Goal: Task Accomplishment & Management: Manage account settings

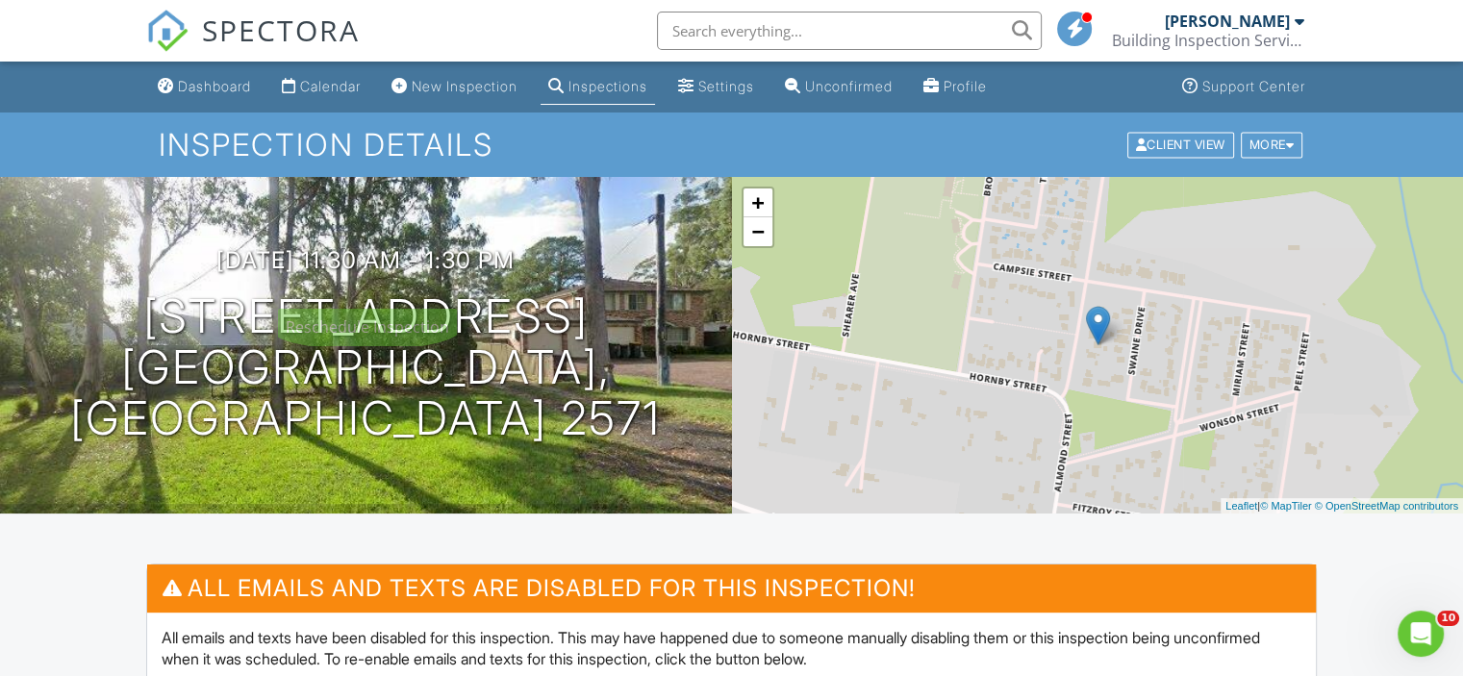
click at [515, 273] on h3 "28/08/2025 11:30 am - 1:30 pm" at bounding box center [365, 260] width 298 height 26
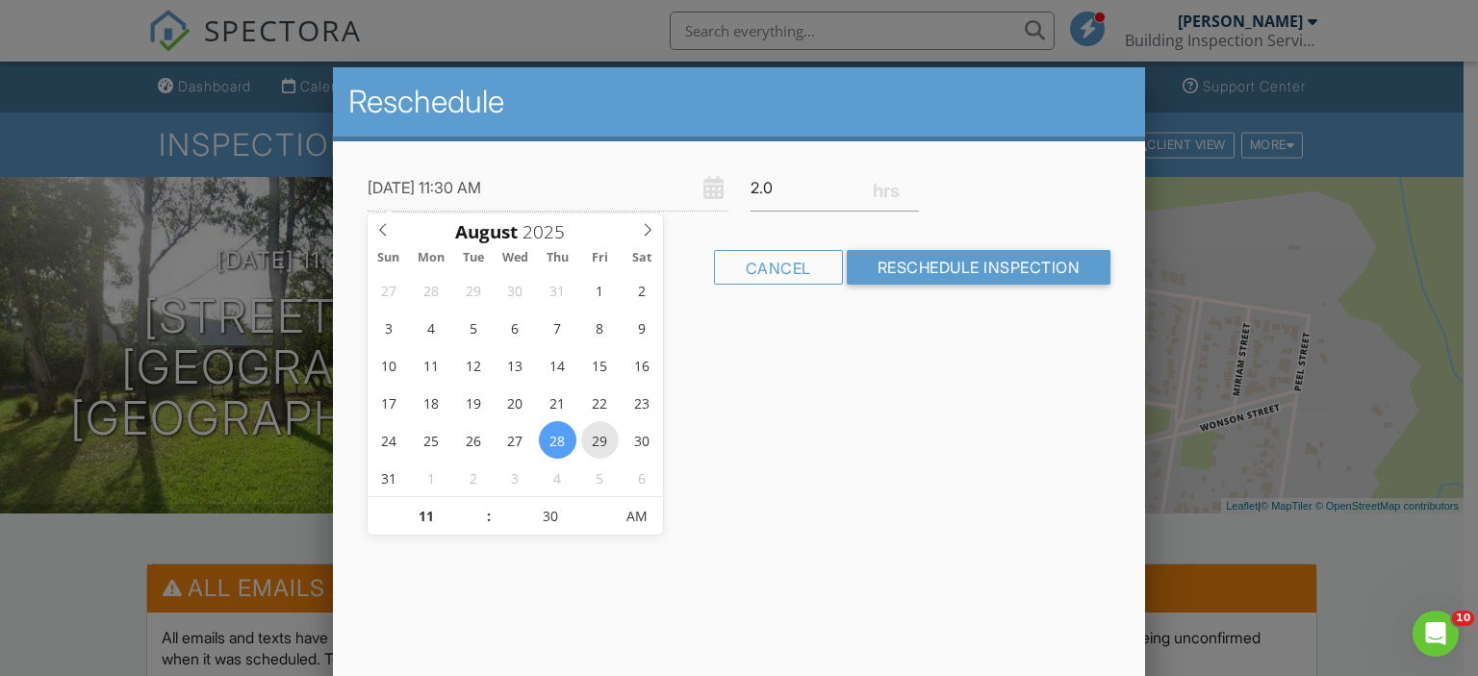
type input "29/08/2025 11:30 AM"
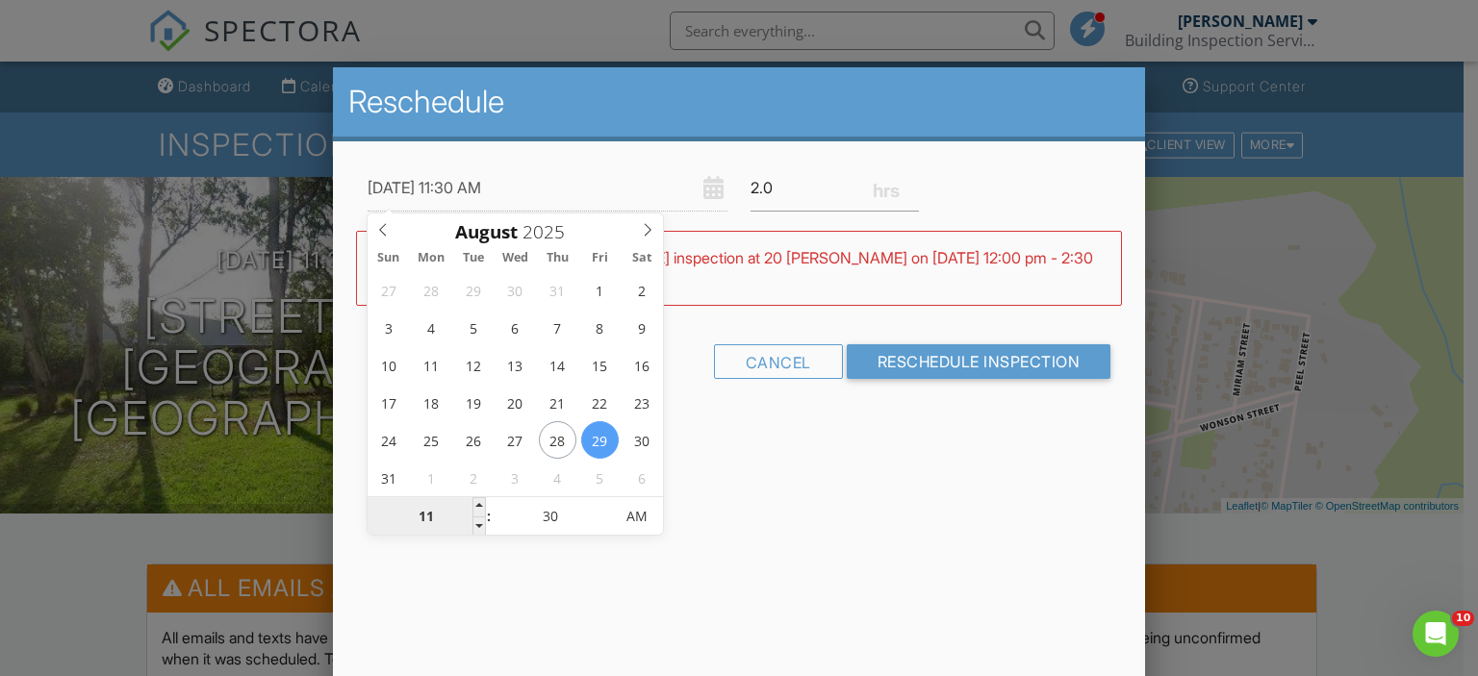
click at [419, 506] on input "11" at bounding box center [427, 517] width 118 height 38
type input "11"
type input "29/08/2025 1:30 AM"
type input "01"
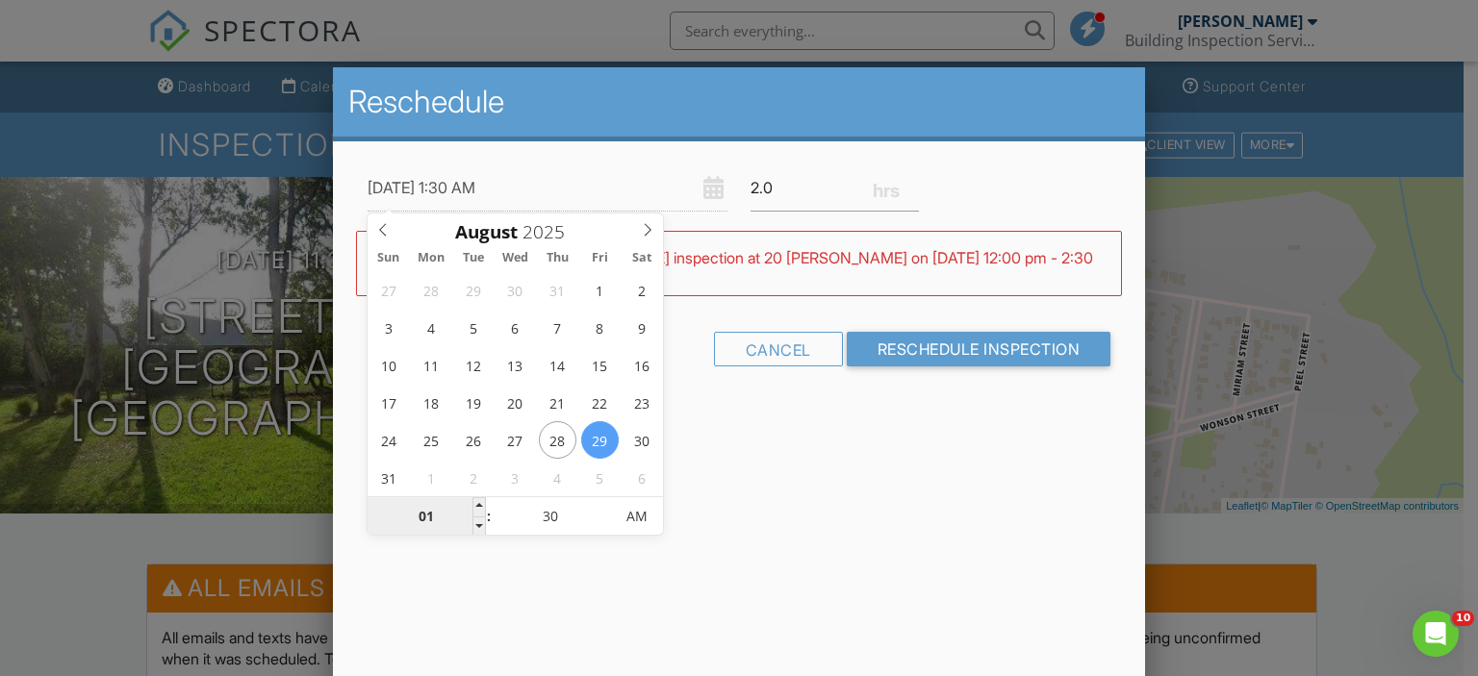
type input "29/08/2025 12:30 AM"
type input "12"
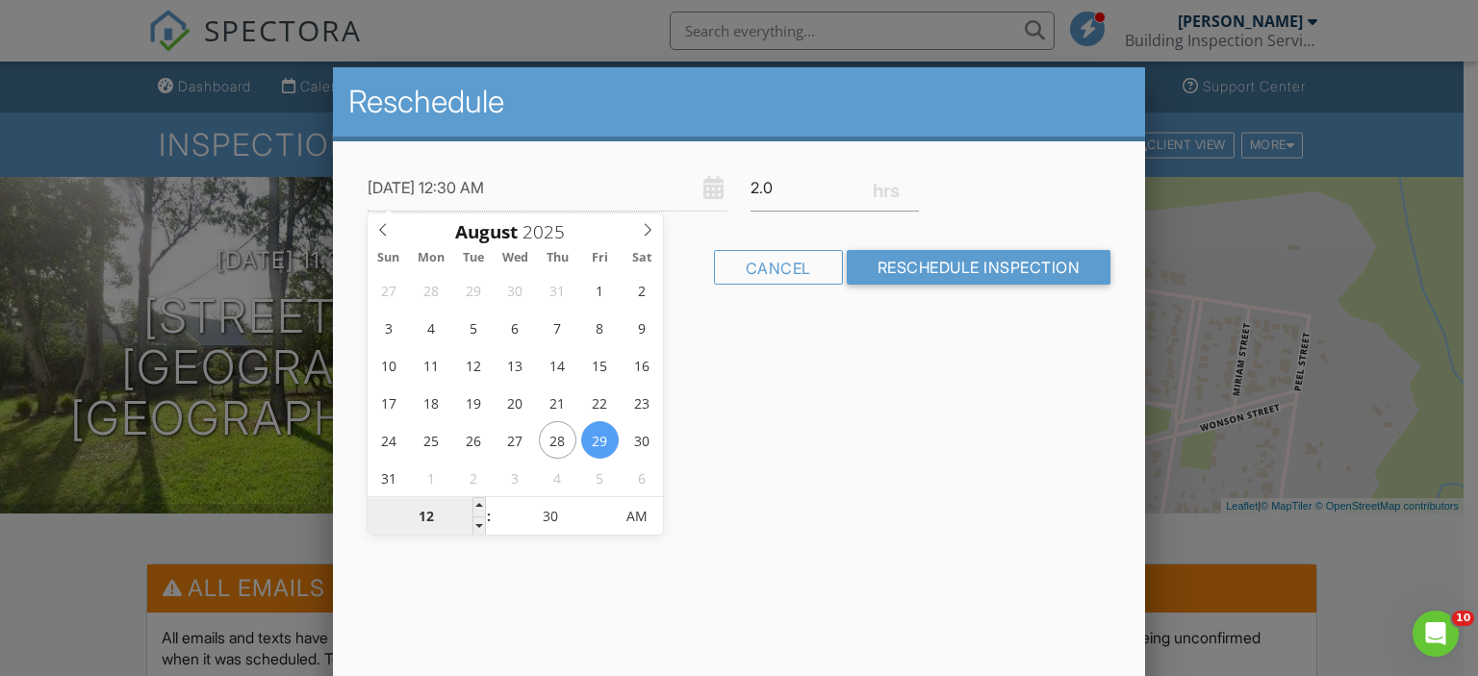
type input "29/08/2025 9:30 AM"
type input "09"
click at [877, 501] on div "Reschedule 29/08/2025 9:30 AM 2.0 Warning: this date/time is in the past. WARNI…" at bounding box center [739, 403] width 813 height 673
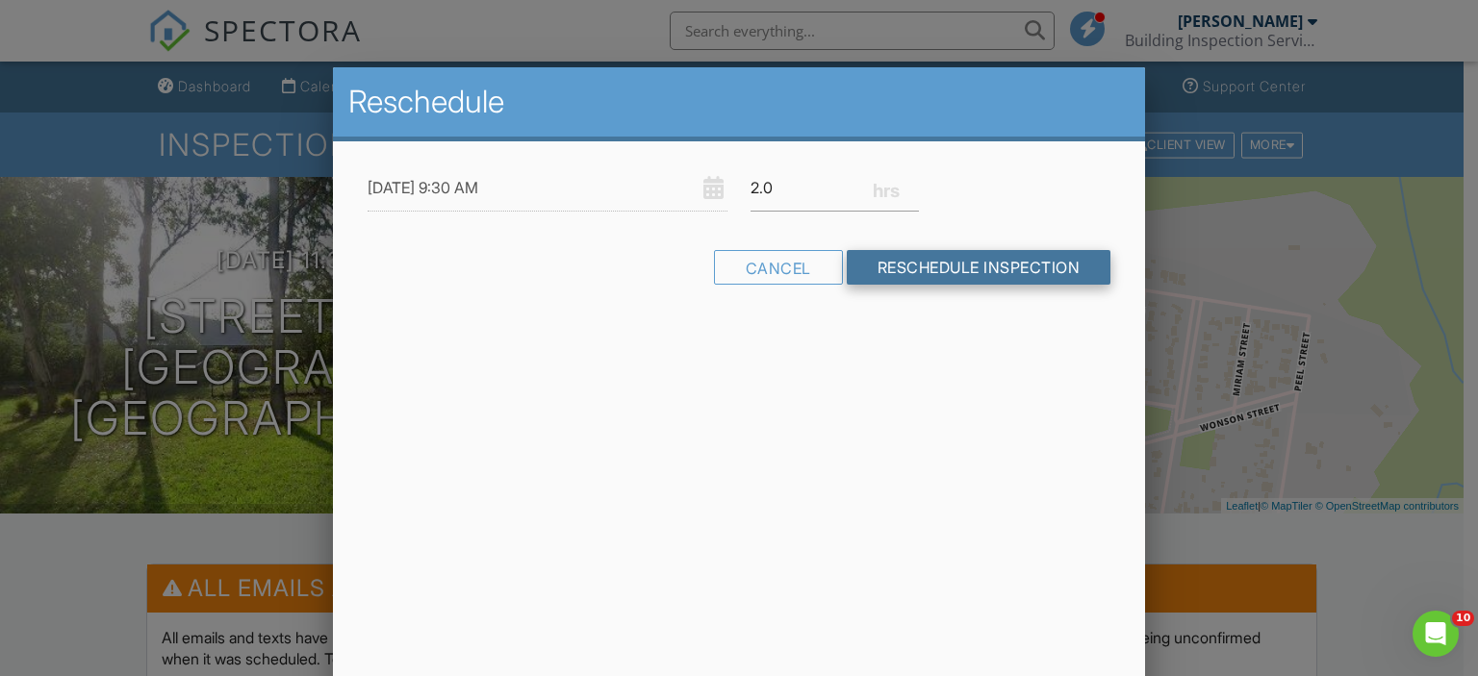
click at [973, 254] on input "Reschedule Inspection" at bounding box center [979, 267] width 265 height 35
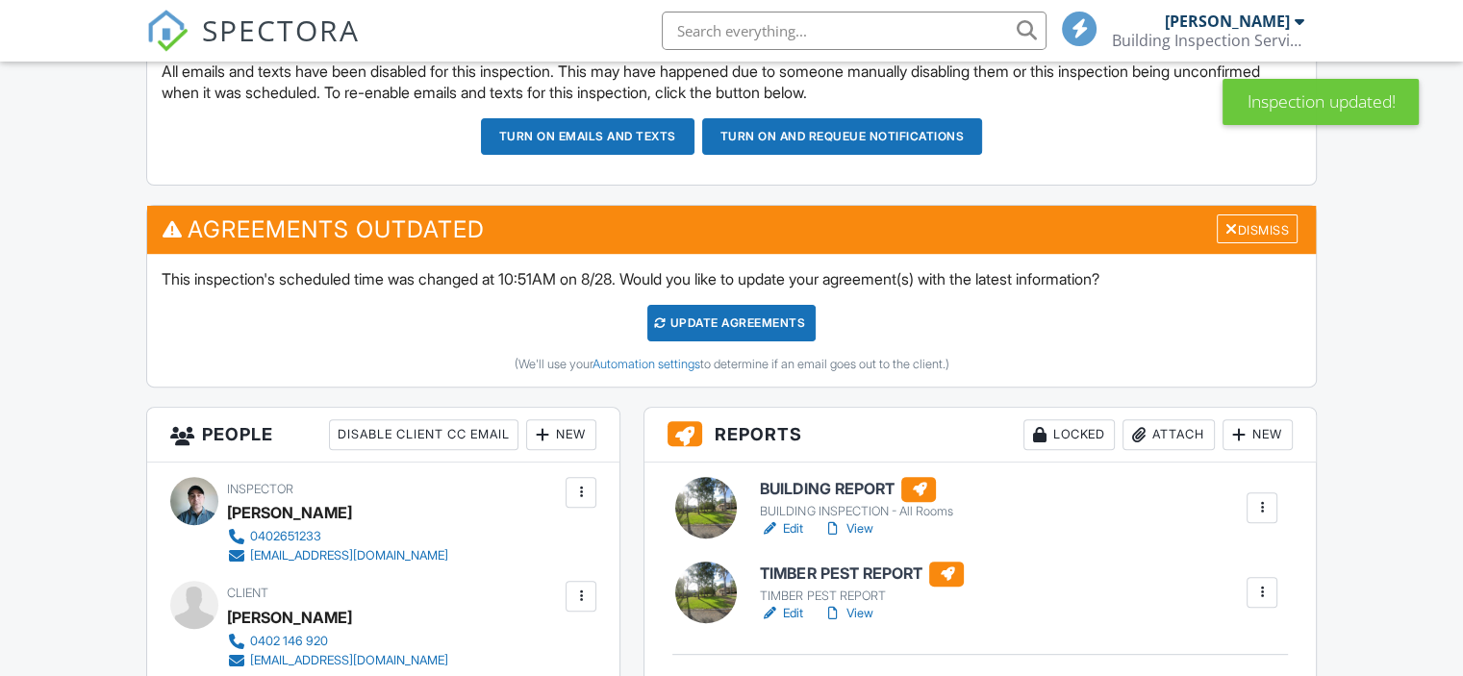
scroll to position [577, 0]
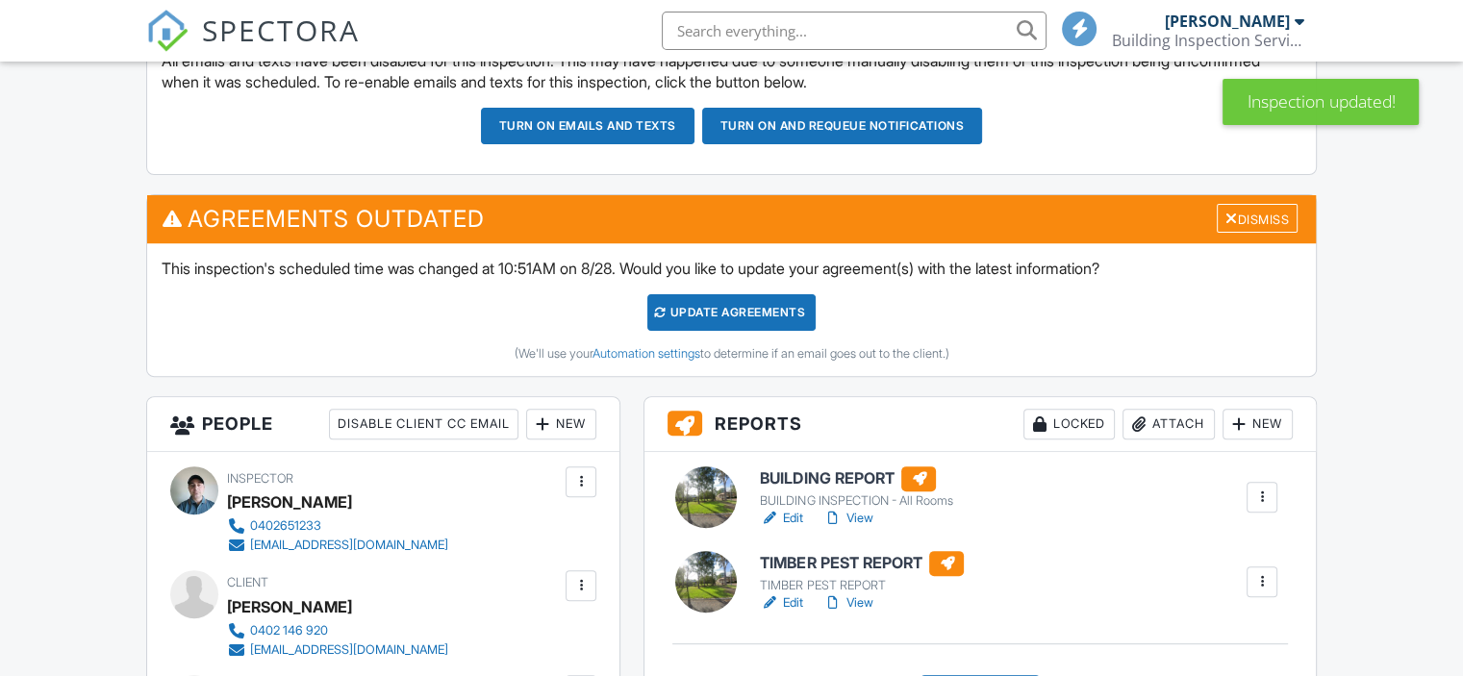
click at [762, 318] on div "Update Agreements" at bounding box center [731, 312] width 168 height 37
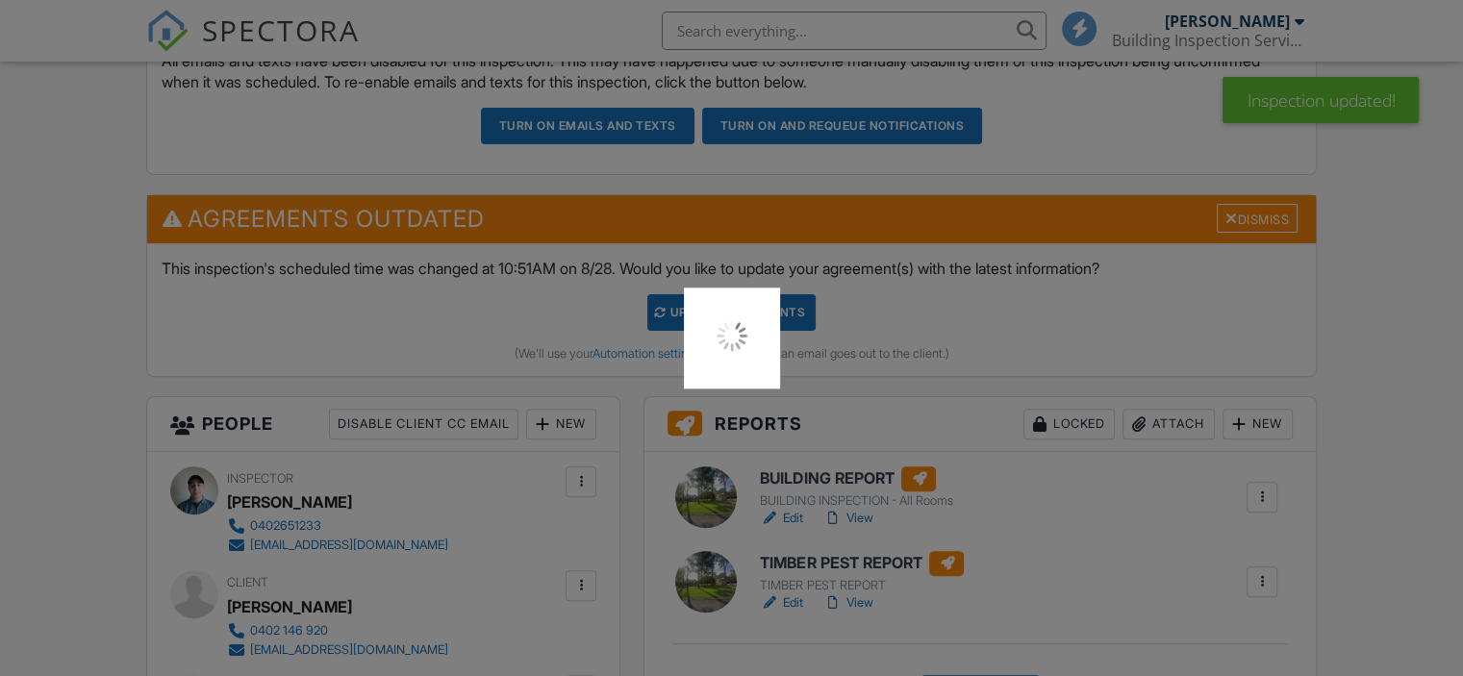
scroll to position [0, 0]
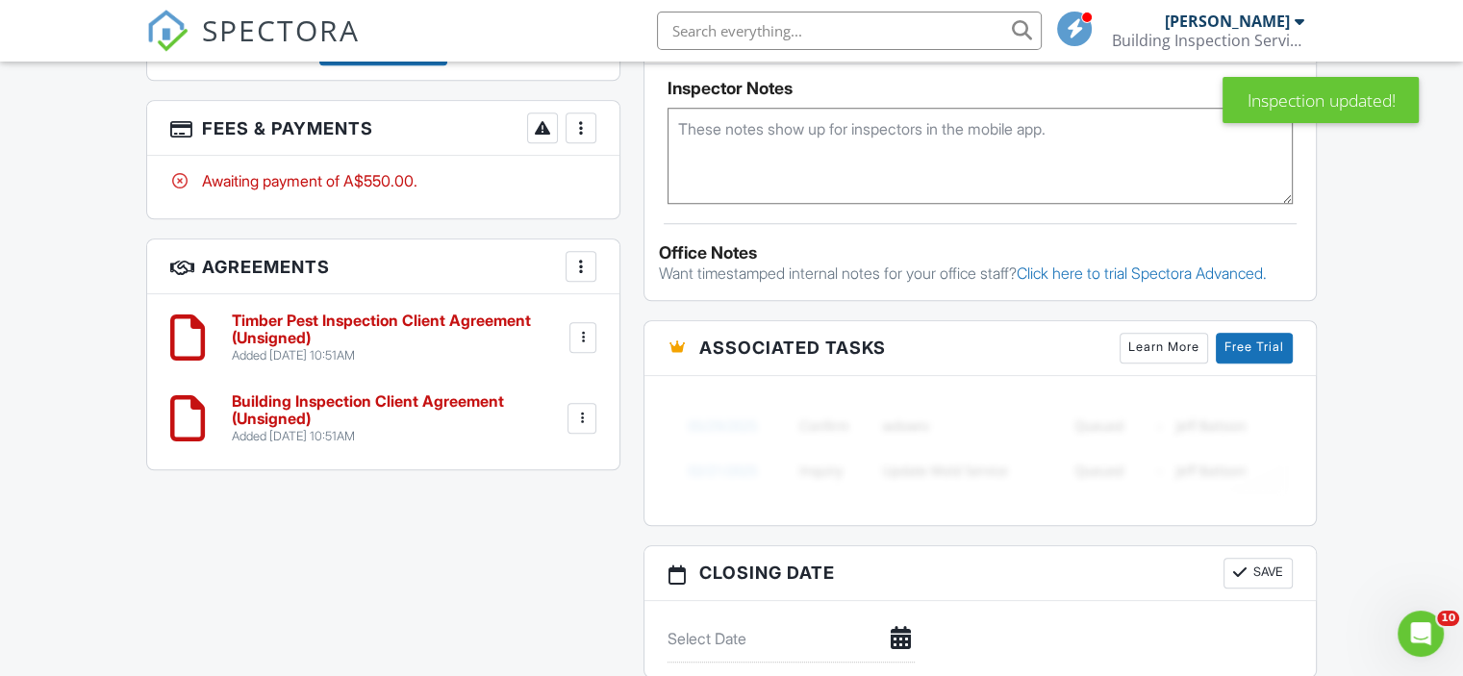
scroll to position [1635, 0]
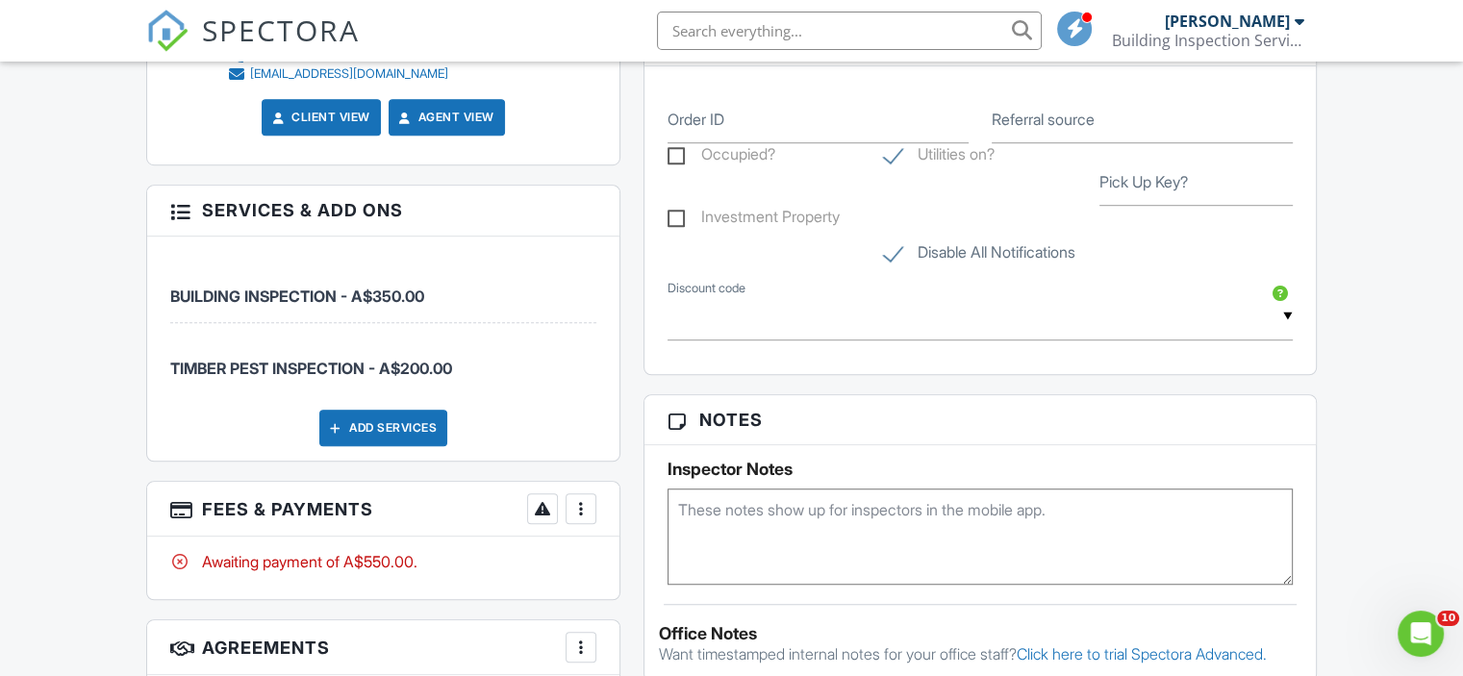
scroll to position [1347, 0]
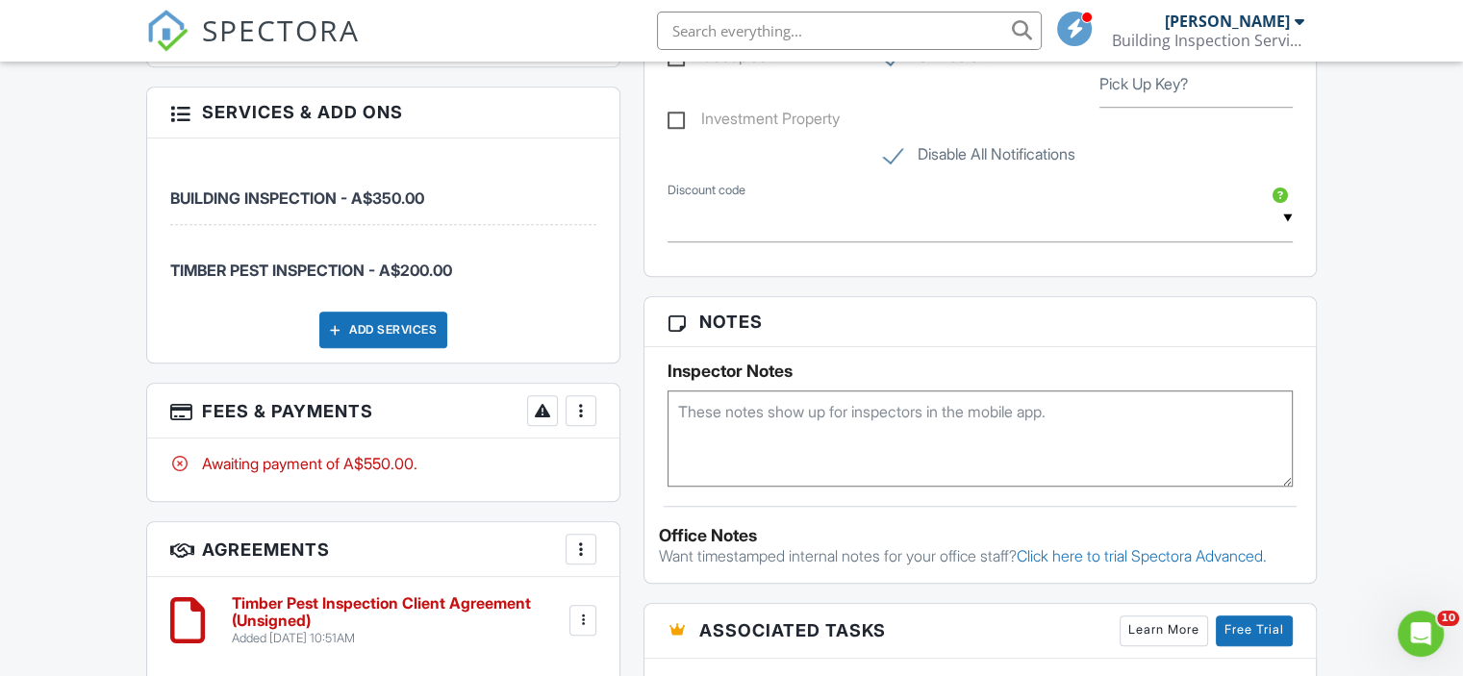
click at [584, 403] on div at bounding box center [580, 410] width 19 height 19
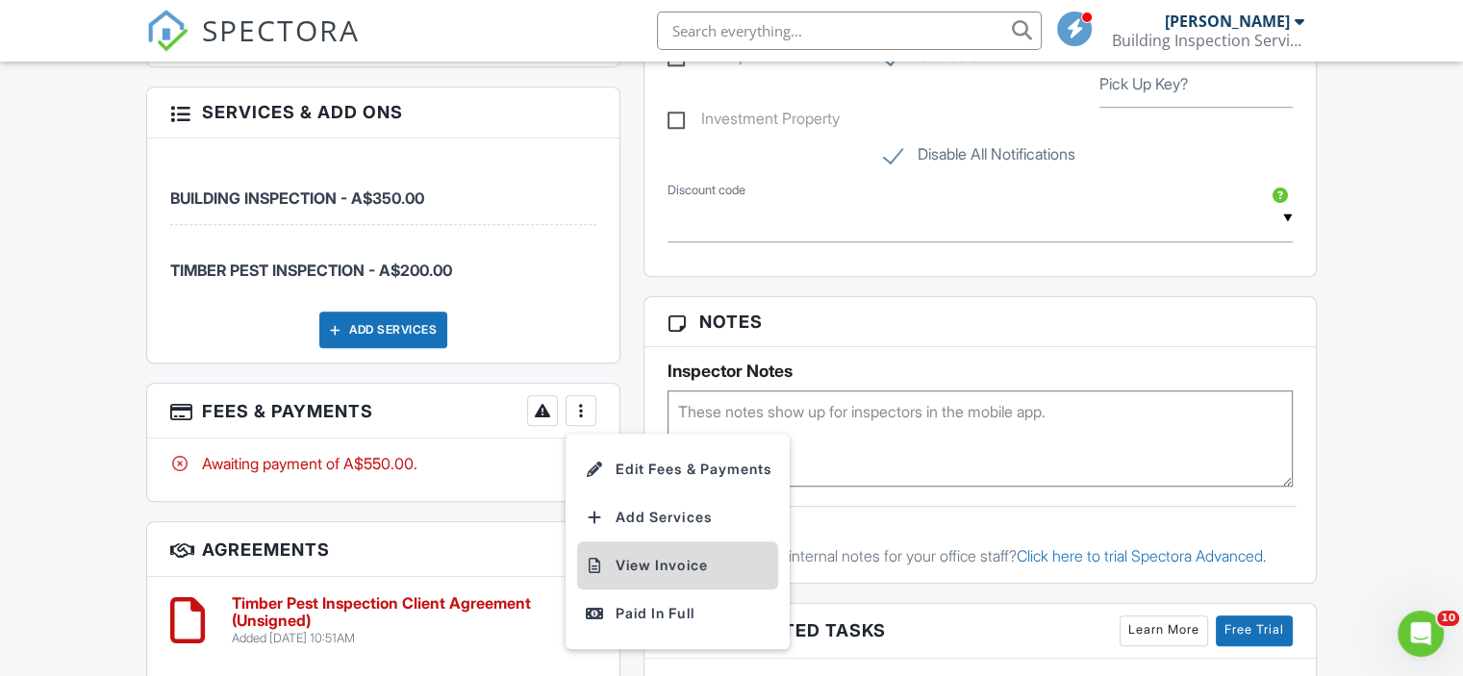
click at [639, 570] on li "View Invoice" at bounding box center [677, 566] width 201 height 48
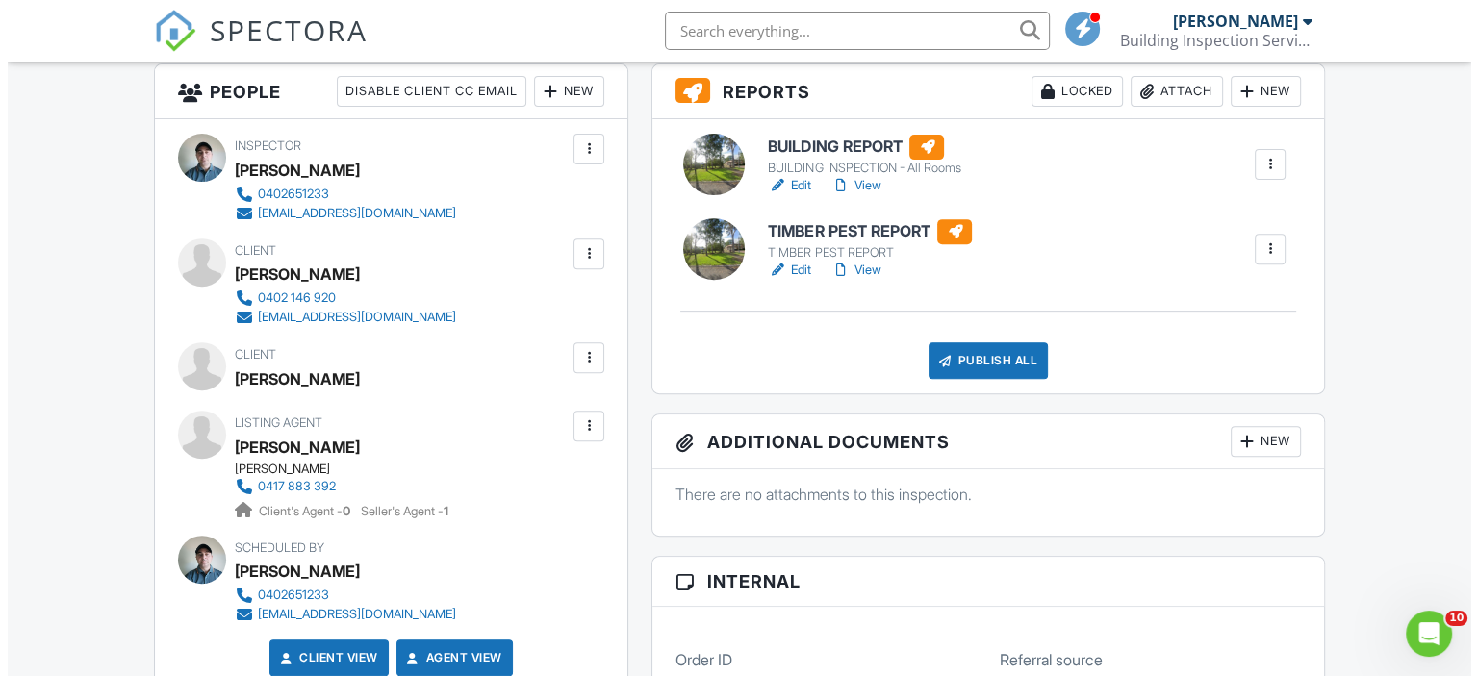
scroll to position [673, 0]
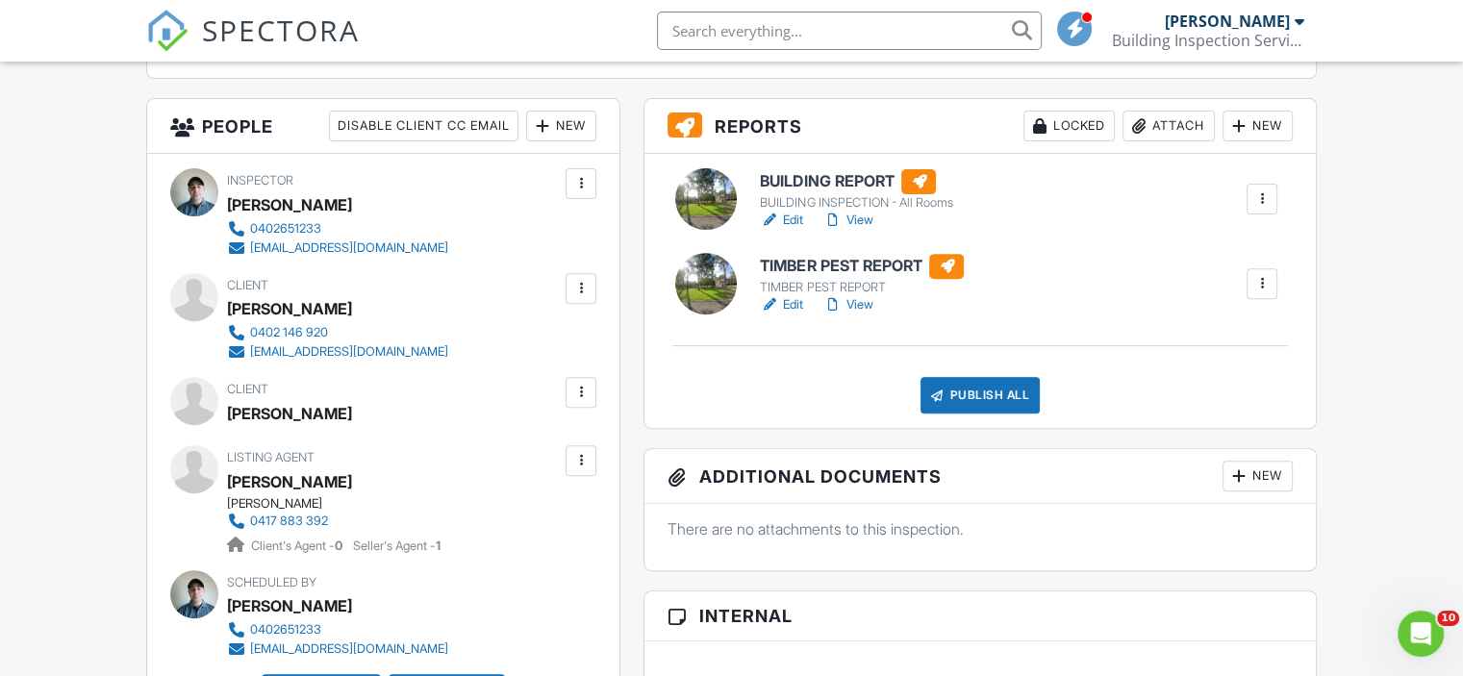
click at [567, 276] on div at bounding box center [581, 288] width 31 height 31
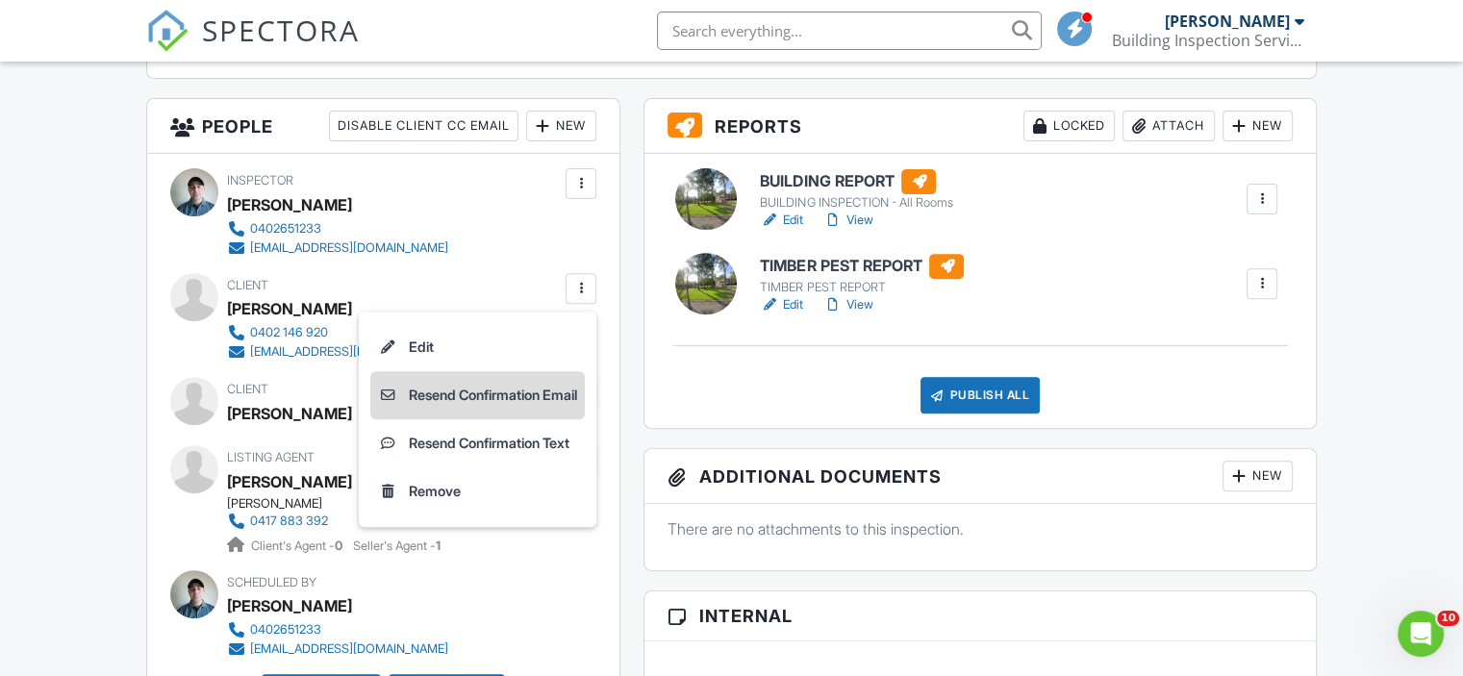
click at [538, 382] on li "Resend Confirmation Email" at bounding box center [477, 395] width 215 height 48
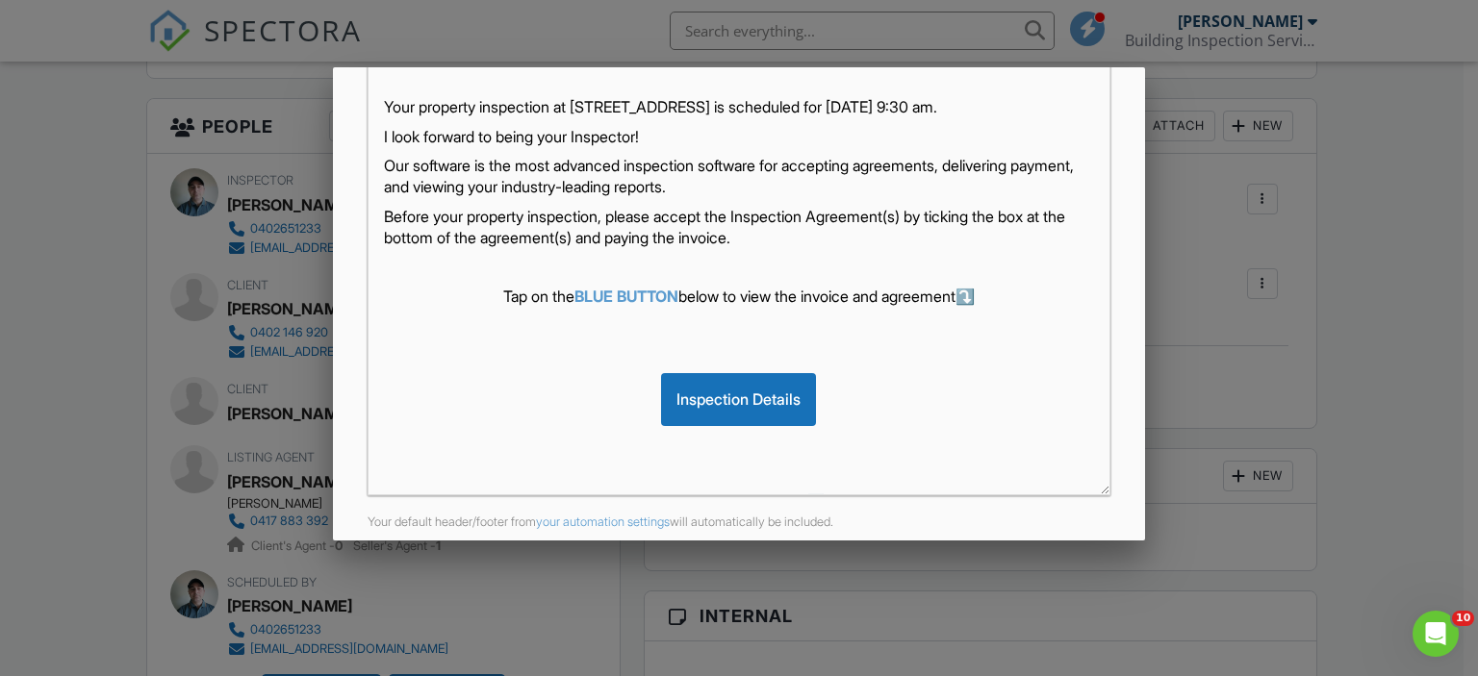
scroll to position [471, 0]
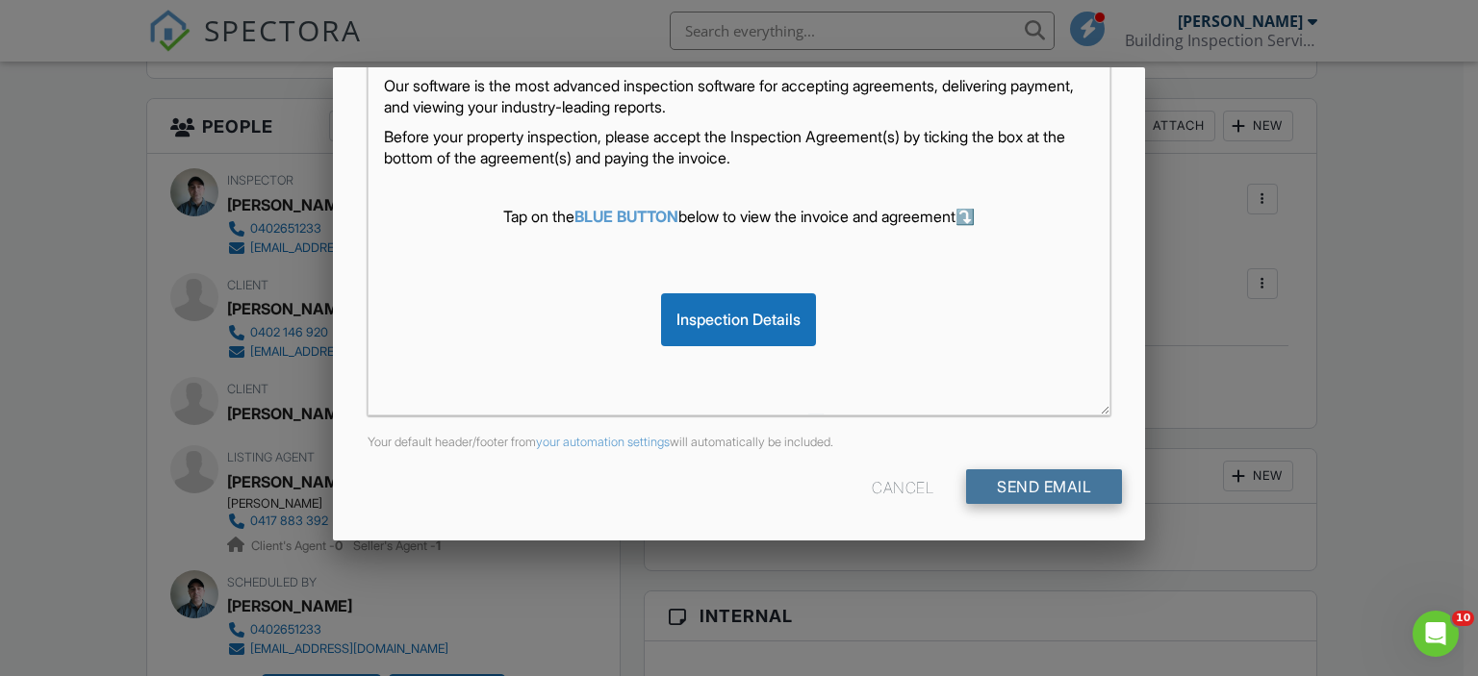
click at [993, 481] on input "Send Email" at bounding box center [1044, 486] width 156 height 35
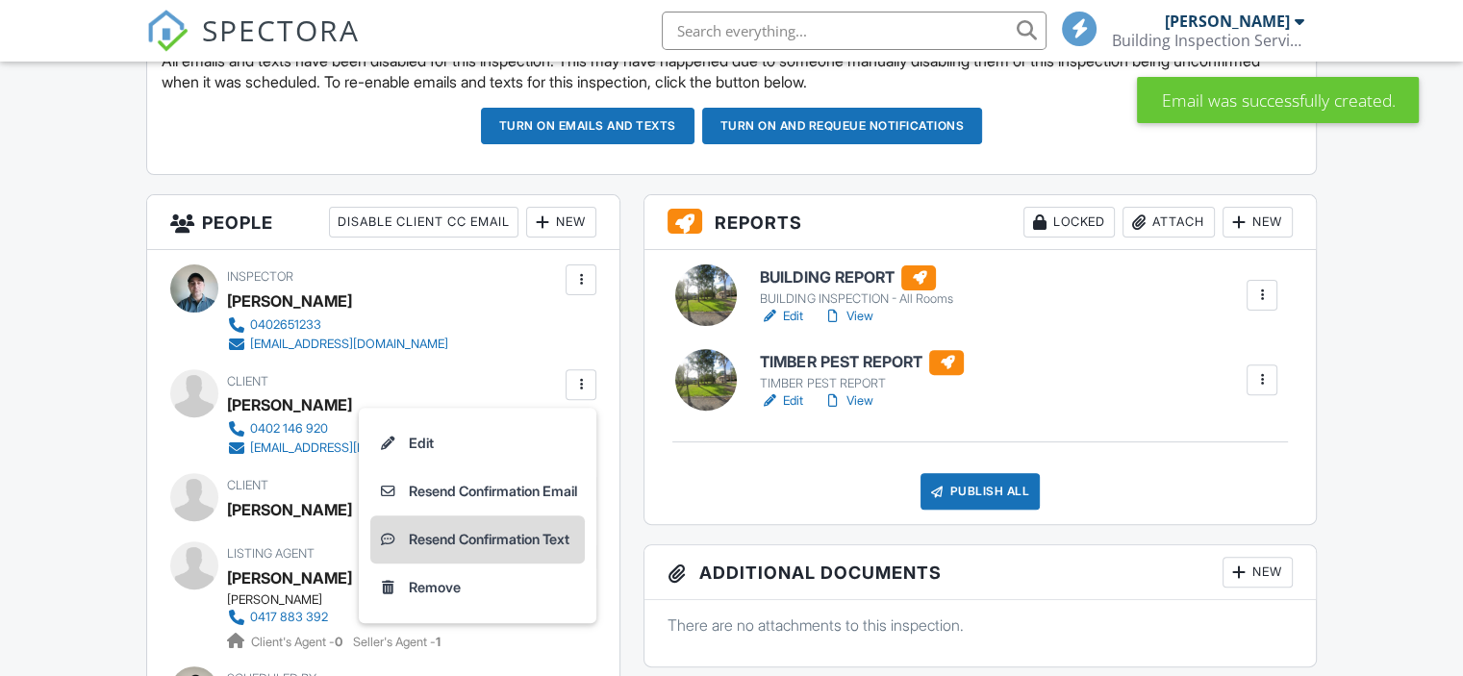
click at [460, 542] on li "Resend Confirmation Text" at bounding box center [477, 540] width 215 height 48
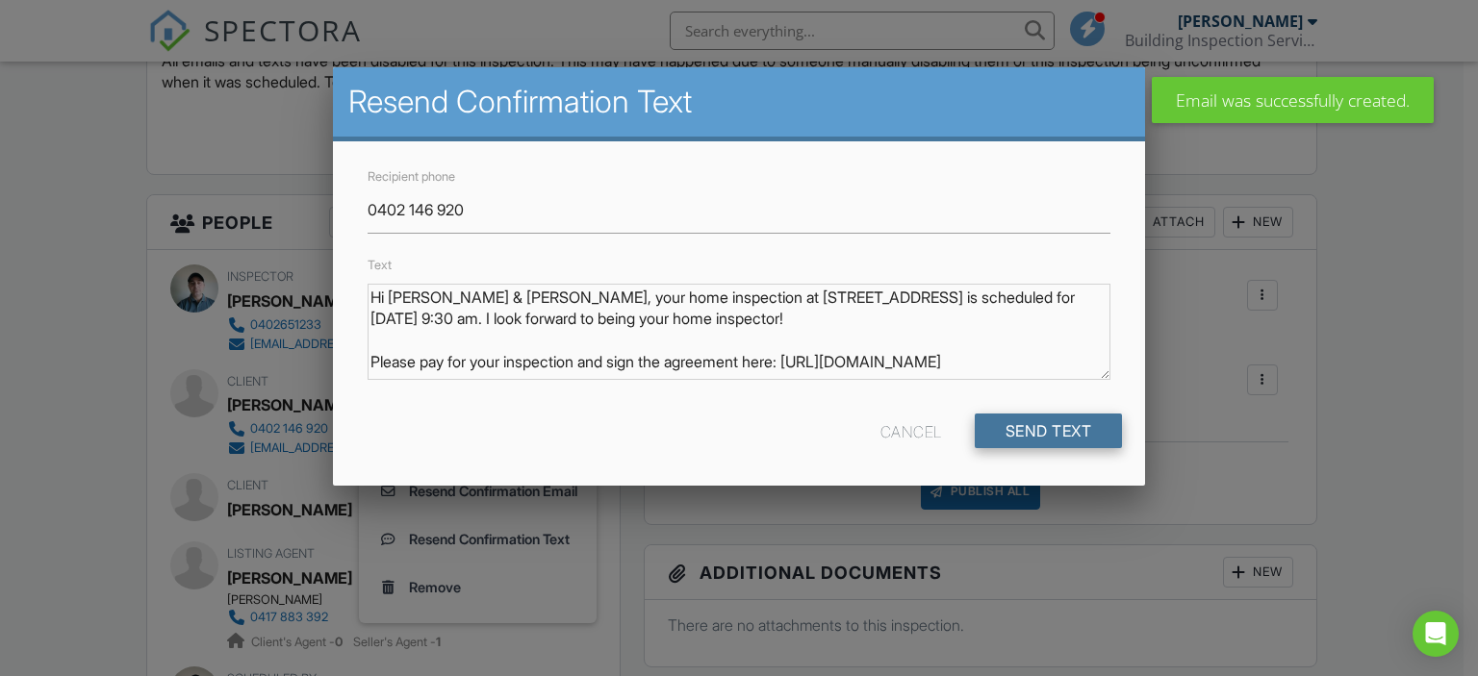
click at [1081, 422] on input "Send Text" at bounding box center [1049, 431] width 148 height 35
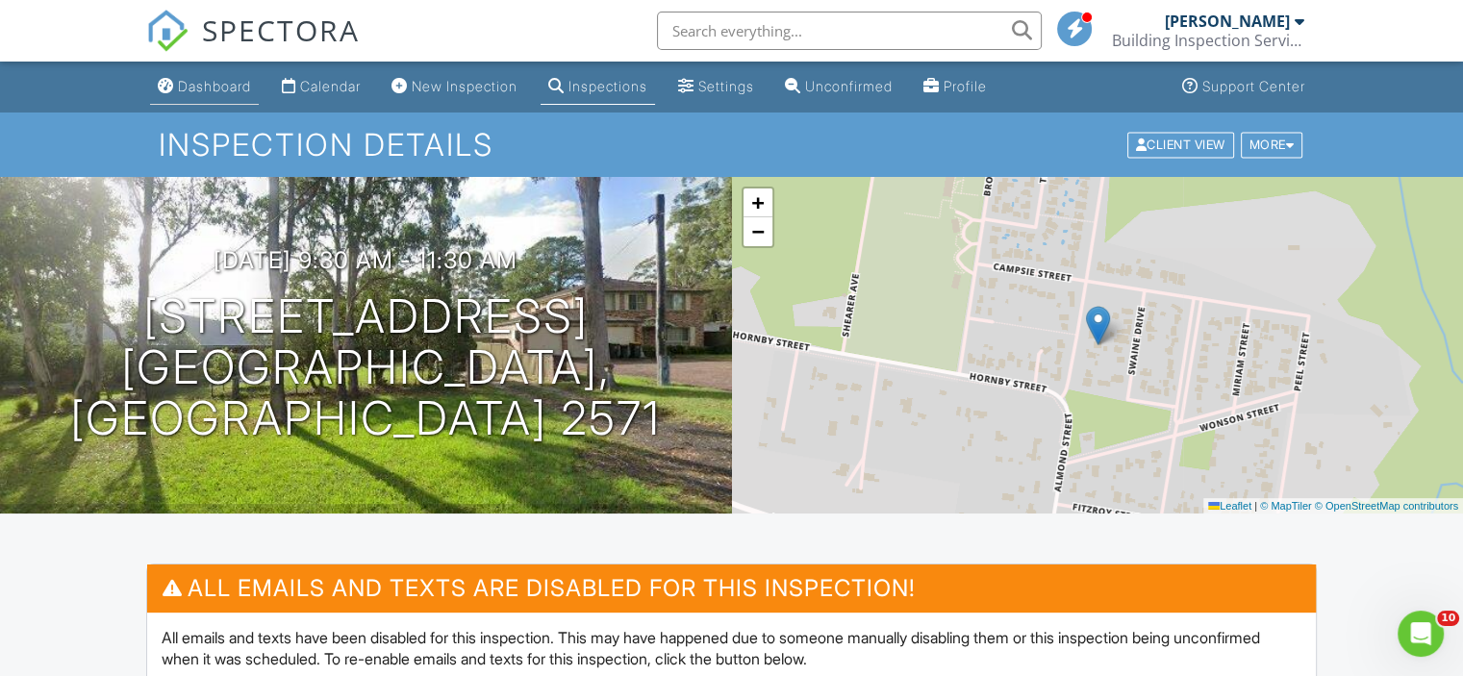
click at [215, 87] on div "Dashboard" at bounding box center [214, 86] width 73 height 16
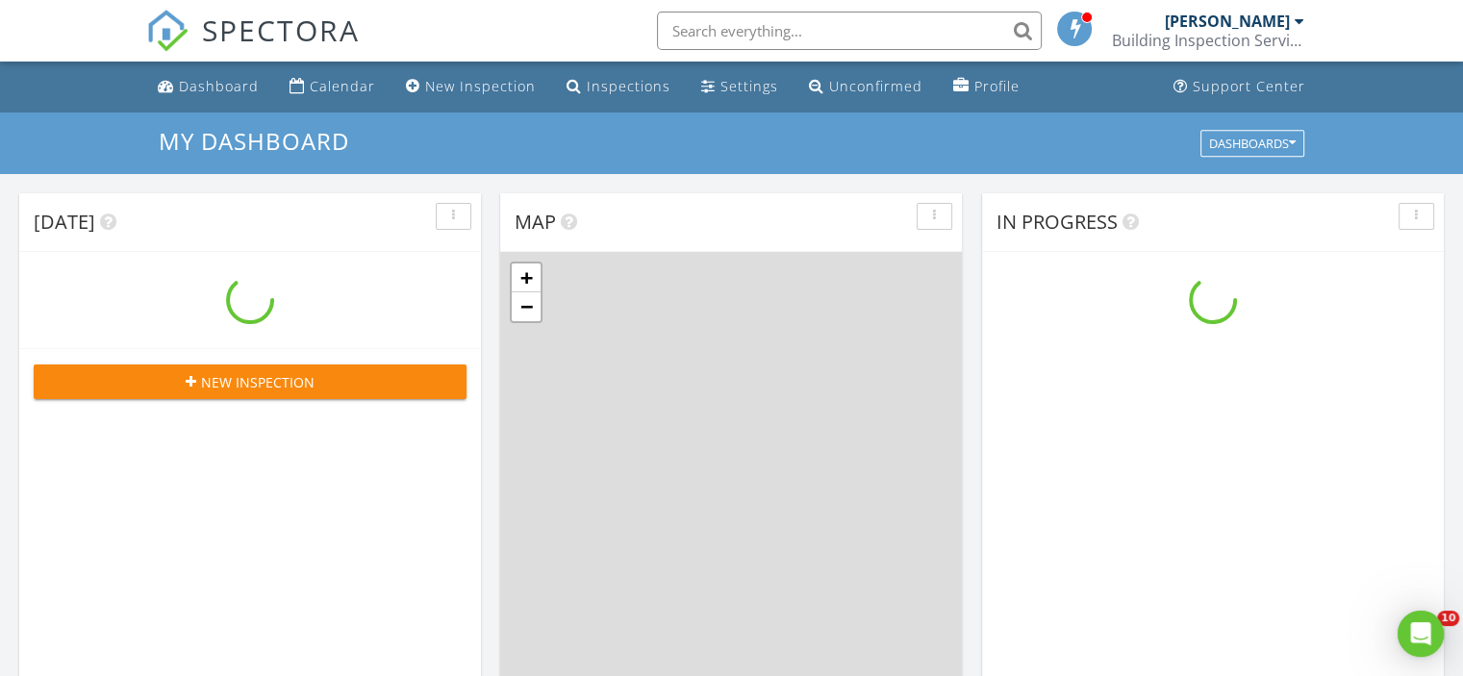
scroll to position [1781, 1493]
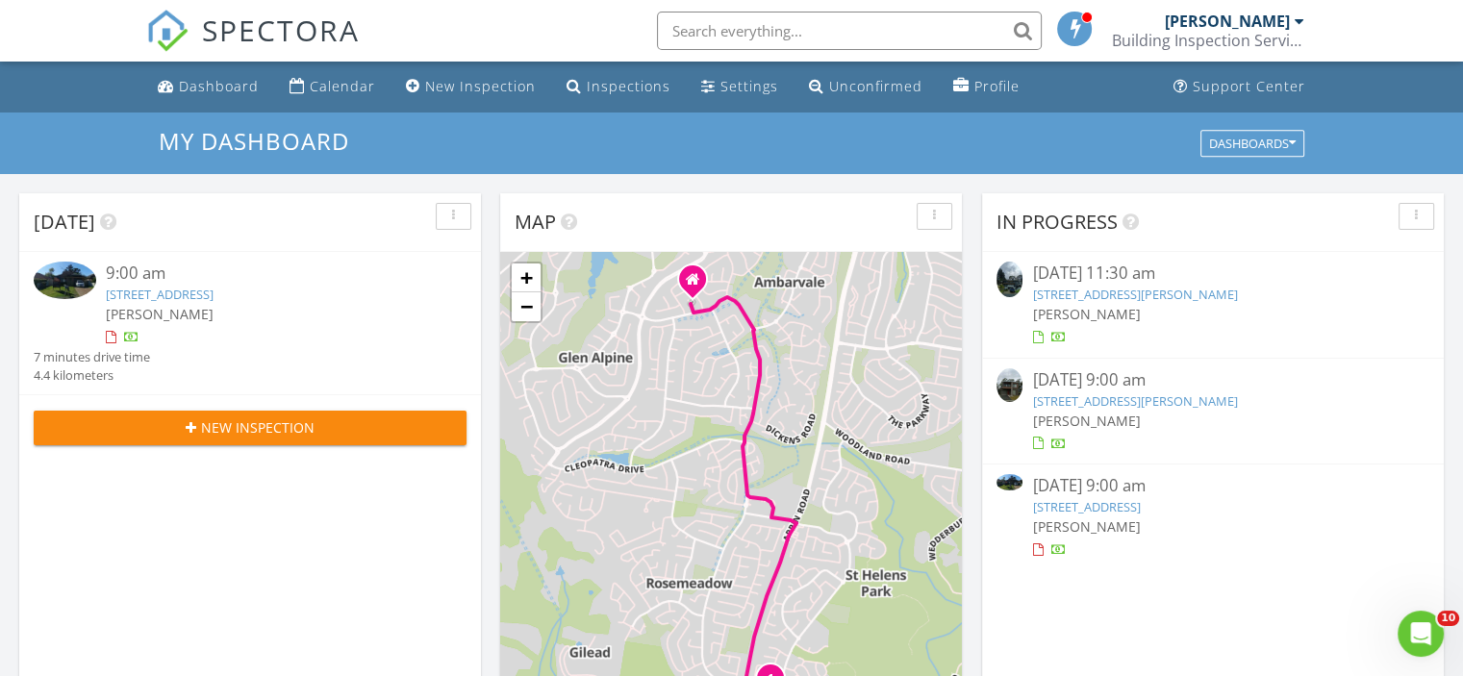
click at [214, 302] on link "[STREET_ADDRESS]" at bounding box center [160, 294] width 108 height 17
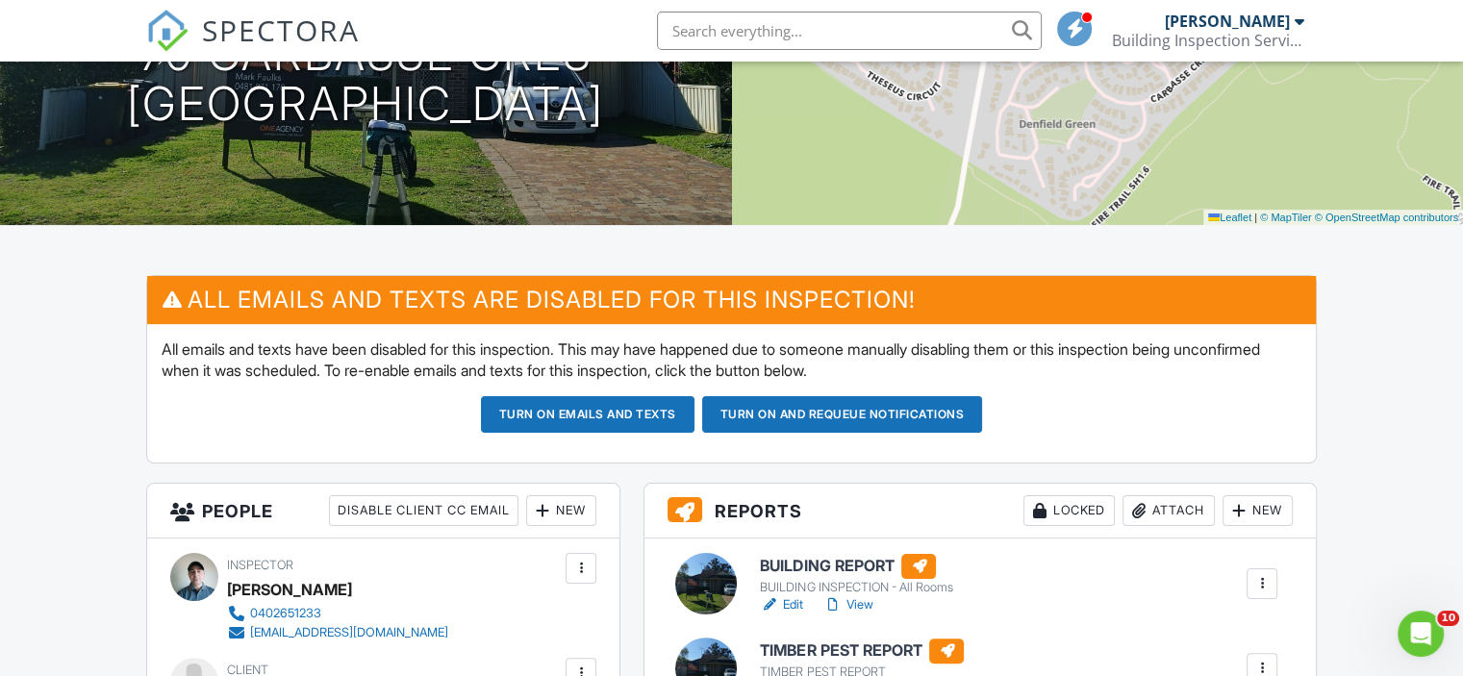
scroll to position [385, 0]
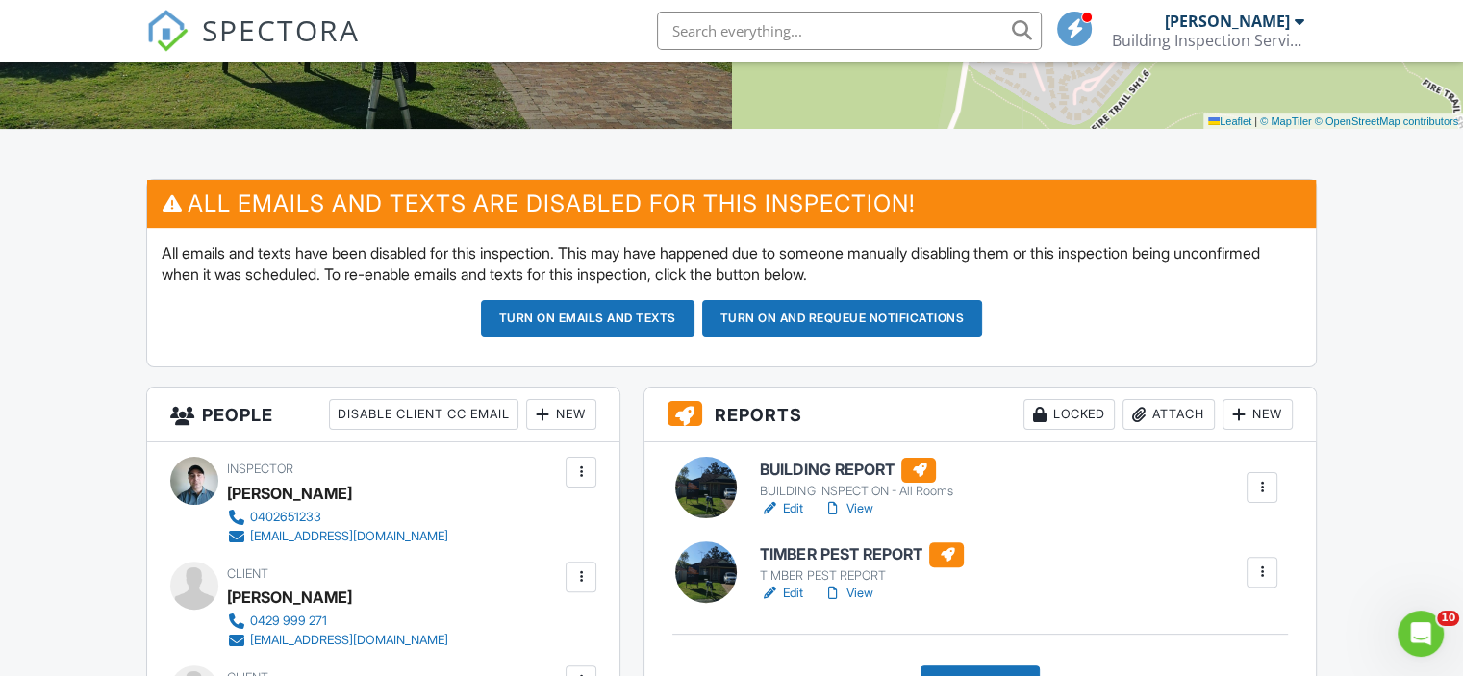
click at [858, 591] on link "View" at bounding box center [848, 593] width 50 height 19
